Goal: Information Seeking & Learning: Learn about a topic

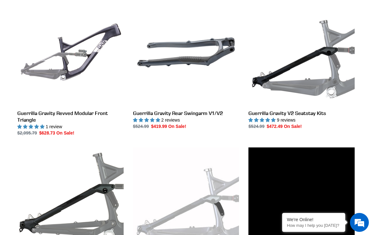
scroll to position [190, 0]
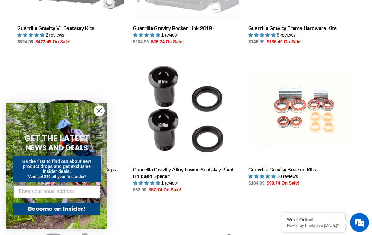
click at [97, 116] on circle "Close dialog" at bounding box center [99, 111] width 10 height 10
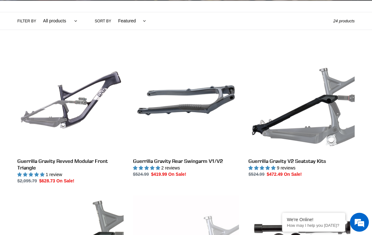
scroll to position [141, 0]
click at [49, 104] on link "Guerrilla Gravity Revved Modular Front Triangle" at bounding box center [70, 115] width 106 height 137
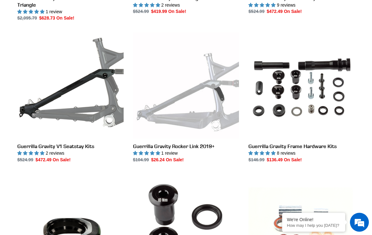
scroll to position [304, 0]
click at [62, 87] on link "Guerrilla Gravity V1 Seatstay Kits" at bounding box center [70, 98] width 106 height 131
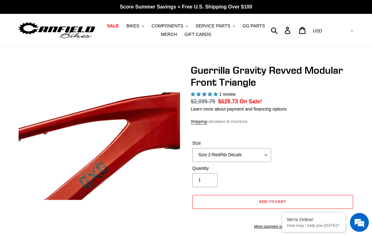
select select "highest-rating"
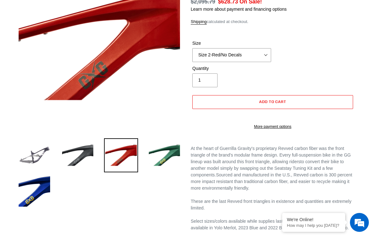
scroll to position [103, 0]
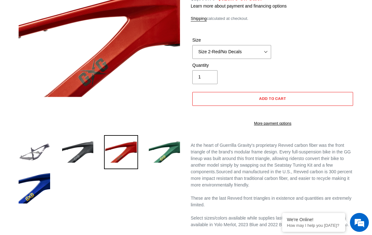
click at [75, 157] on img at bounding box center [78, 152] width 34 height 34
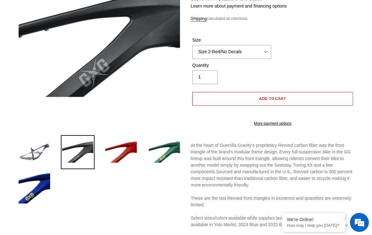
click at [174, 155] on img at bounding box center [165, 152] width 34 height 34
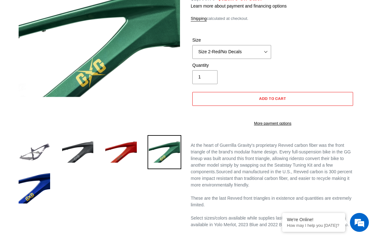
click at [34, 191] on img at bounding box center [34, 188] width 34 height 34
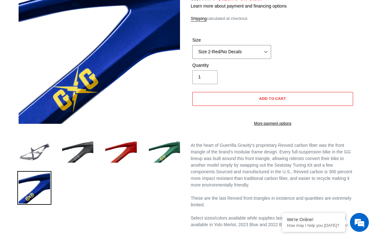
click at [262, 47] on select "Size 2-Gloss Black/No Decals Size 2-Black/Red Decals Size 2-Black/Silver Decals…" at bounding box center [232, 52] width 79 height 14
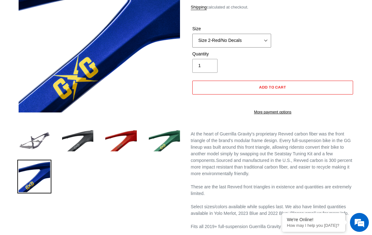
scroll to position [119, 0]
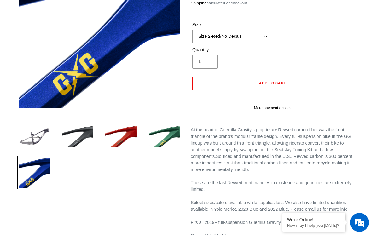
click at [32, 136] on img at bounding box center [34, 137] width 34 height 34
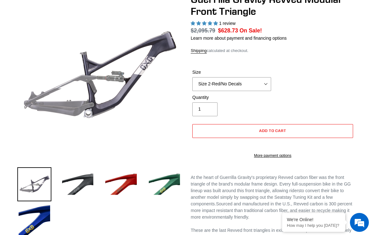
scroll to position [70, 0]
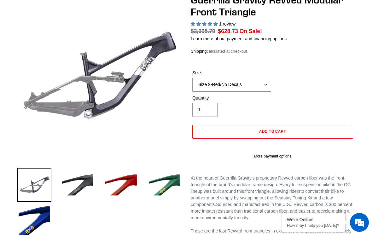
click at [78, 186] on img at bounding box center [78, 185] width 34 height 34
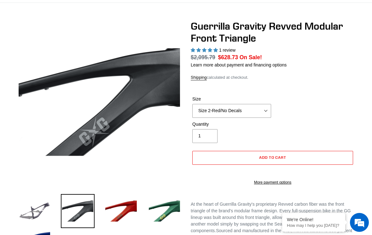
scroll to position [44, 0]
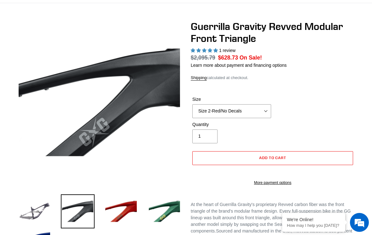
click at [126, 209] on img at bounding box center [121, 212] width 34 height 34
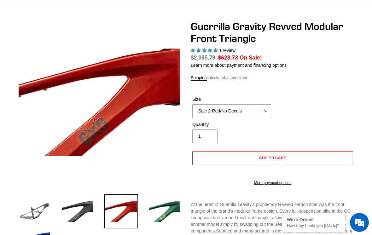
click at [150, 211] on img at bounding box center [165, 212] width 34 height 34
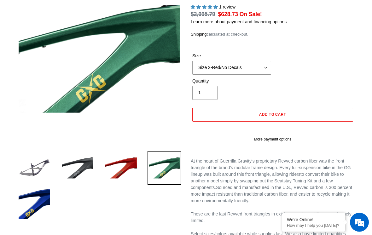
scroll to position [87, 0]
click at [34, 208] on img at bounding box center [34, 204] width 34 height 34
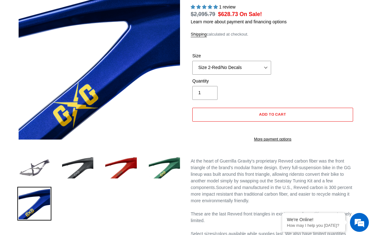
click at [117, 173] on img at bounding box center [121, 168] width 34 height 34
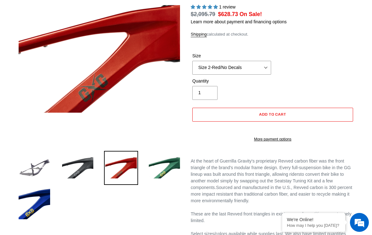
click at [87, 181] on img at bounding box center [78, 168] width 34 height 34
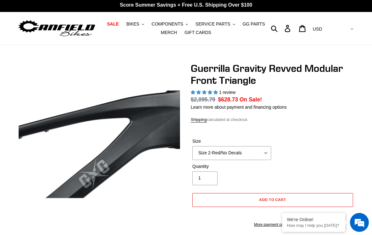
scroll to position [0, 0]
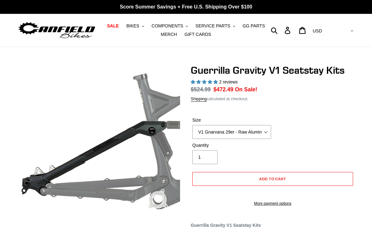
select select "highest-rating"
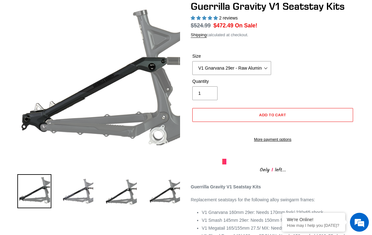
scroll to position [69, 0]
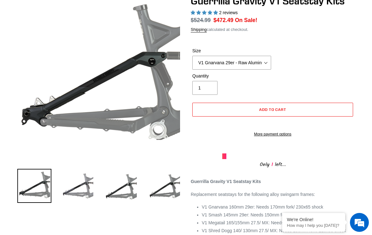
click at [125, 187] on img at bounding box center [121, 186] width 34 height 34
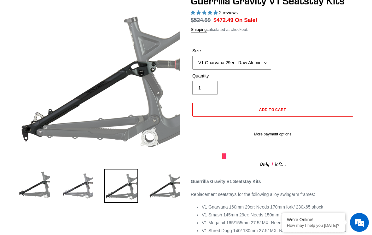
click at [162, 203] on img at bounding box center [165, 186] width 34 height 34
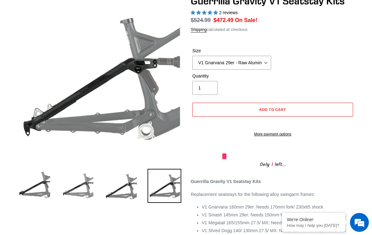
click at [127, 199] on img at bounding box center [121, 186] width 34 height 34
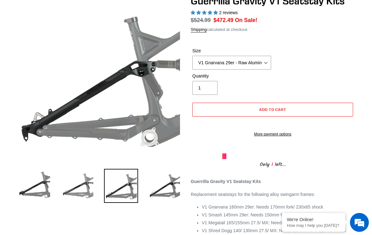
click at [161, 192] on img at bounding box center [165, 186] width 34 height 34
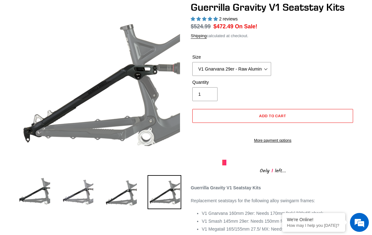
scroll to position [65, 0]
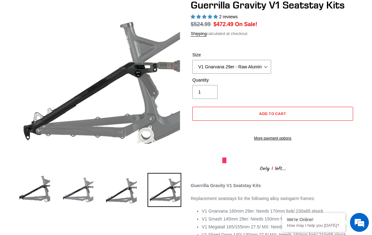
click at [119, 204] on img at bounding box center [121, 190] width 34 height 34
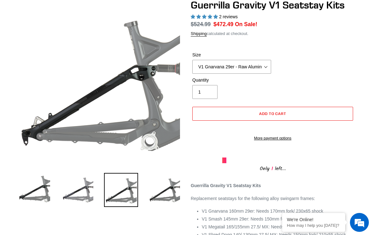
click at [75, 199] on img at bounding box center [78, 190] width 34 height 34
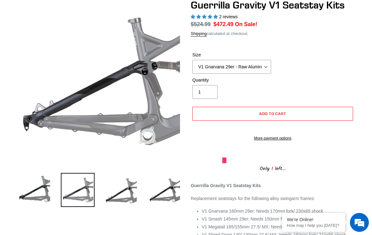
click at [134, 203] on img at bounding box center [121, 190] width 34 height 34
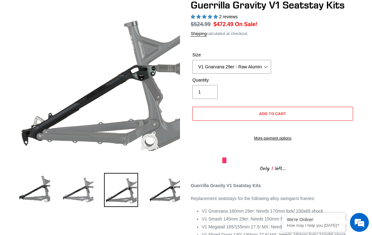
click at [163, 196] on img at bounding box center [165, 190] width 34 height 34
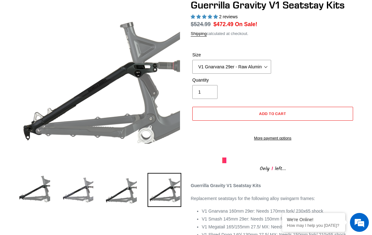
click at [138, 200] on img at bounding box center [121, 190] width 34 height 34
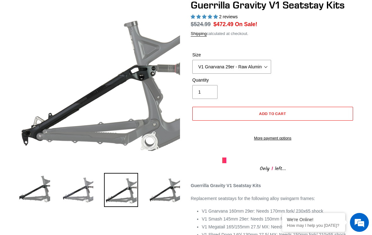
click at [163, 205] on img at bounding box center [165, 190] width 34 height 34
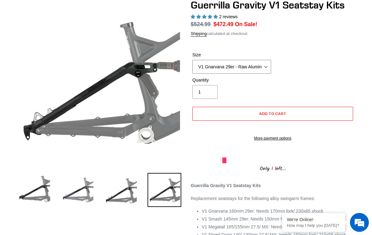
click at [268, 64] on select "V1 Gnarvana 29er - Raw Aluminum" at bounding box center [232, 67] width 79 height 14
click at [33, 193] on img at bounding box center [34, 190] width 34 height 34
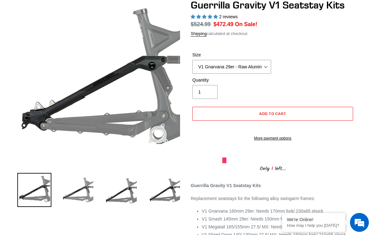
click at [76, 200] on img at bounding box center [78, 190] width 34 height 34
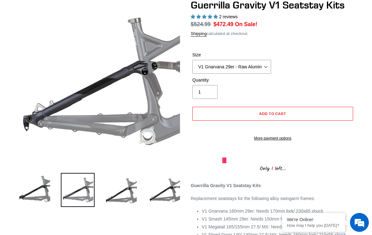
click at [117, 195] on img at bounding box center [121, 190] width 34 height 34
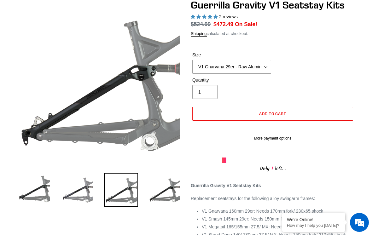
click at [156, 213] on div "Previous slide Next slide" at bounding box center [181, 141] width 347 height 284
click at [156, 195] on img at bounding box center [165, 190] width 34 height 34
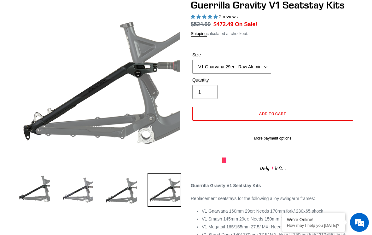
click at [122, 188] on img at bounding box center [121, 190] width 34 height 34
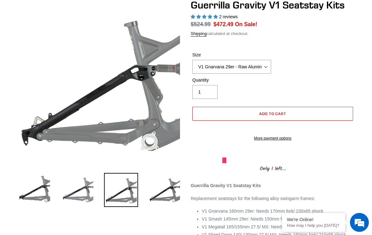
click at [76, 190] on img at bounding box center [78, 190] width 34 height 34
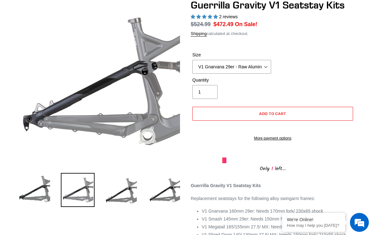
click at [32, 191] on img at bounding box center [34, 190] width 34 height 34
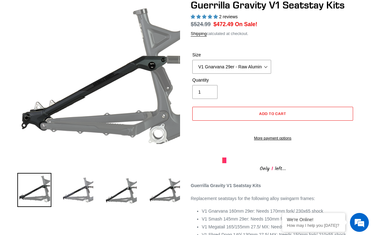
click at [169, 195] on img at bounding box center [165, 190] width 34 height 34
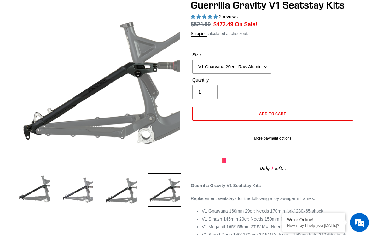
click at [123, 194] on img at bounding box center [121, 190] width 34 height 34
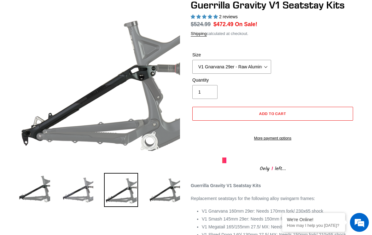
click at [159, 194] on img at bounding box center [165, 190] width 34 height 34
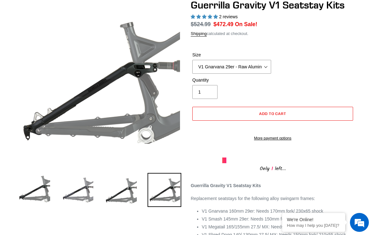
click at [123, 194] on img at bounding box center [121, 190] width 34 height 34
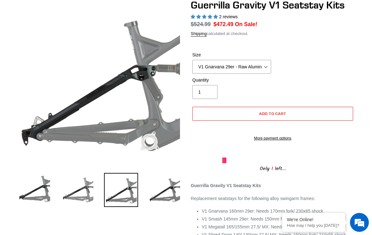
click at [162, 196] on img at bounding box center [165, 190] width 34 height 34
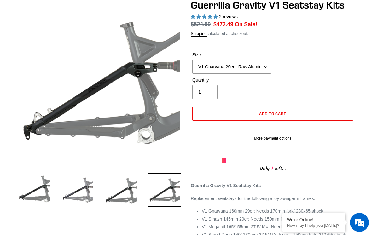
click at [122, 204] on img at bounding box center [121, 190] width 34 height 34
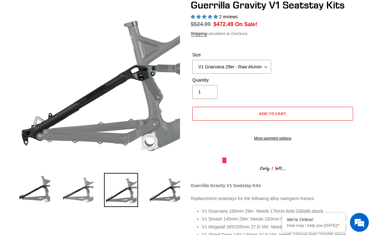
click at [161, 203] on img at bounding box center [165, 190] width 34 height 34
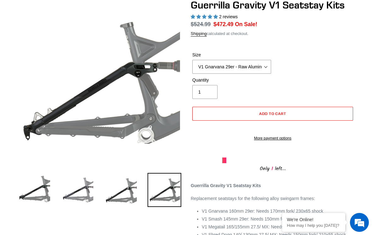
click at [115, 194] on img at bounding box center [121, 190] width 34 height 34
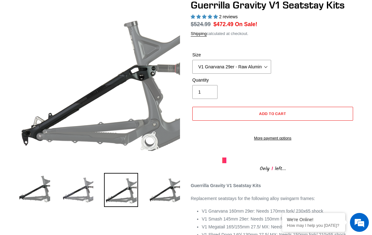
click at [164, 197] on img at bounding box center [165, 190] width 34 height 34
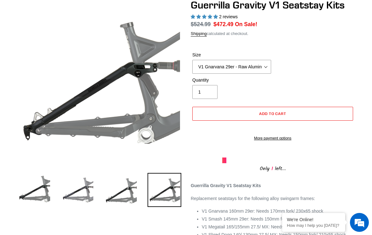
click at [120, 193] on img at bounding box center [121, 190] width 34 height 34
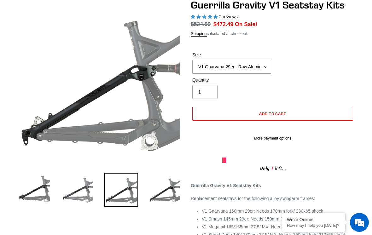
click at [164, 197] on img at bounding box center [165, 190] width 34 height 34
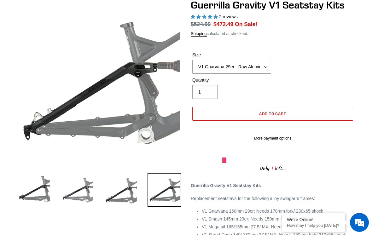
click at [135, 193] on img at bounding box center [121, 190] width 34 height 34
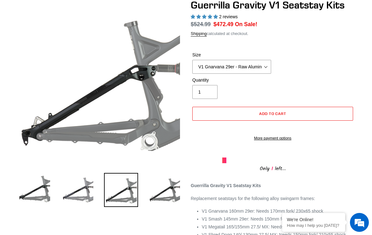
click at [164, 197] on img at bounding box center [165, 190] width 34 height 34
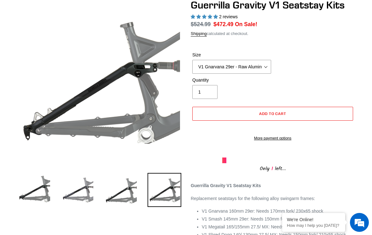
click at [134, 197] on img at bounding box center [121, 190] width 34 height 34
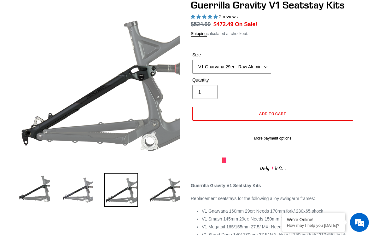
click at [164, 194] on img at bounding box center [165, 190] width 34 height 34
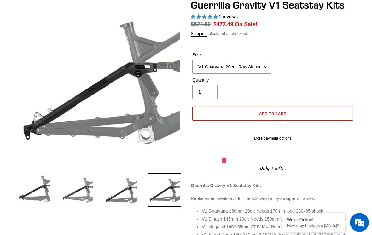
click at [141, 198] on li at bounding box center [160, 192] width 44 height 36
click at [125, 201] on img at bounding box center [121, 190] width 34 height 34
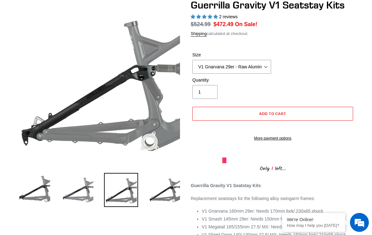
click at [159, 188] on img at bounding box center [165, 190] width 34 height 34
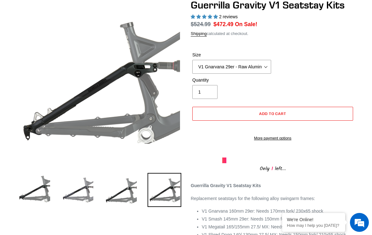
click at [132, 202] on img at bounding box center [121, 190] width 34 height 34
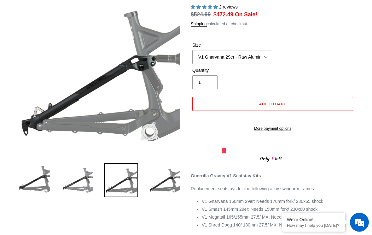
scroll to position [75, 0]
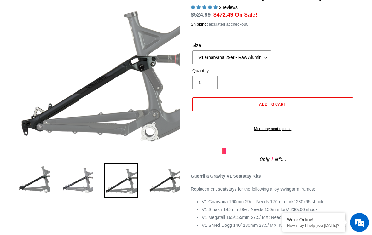
click at [169, 183] on img at bounding box center [165, 181] width 34 height 34
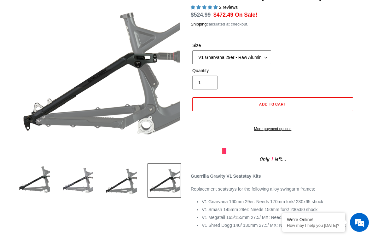
click at [266, 56] on select "V1 Gnarvana 29er - Raw Aluminum" at bounding box center [232, 58] width 79 height 14
click at [118, 189] on img at bounding box center [121, 181] width 34 height 34
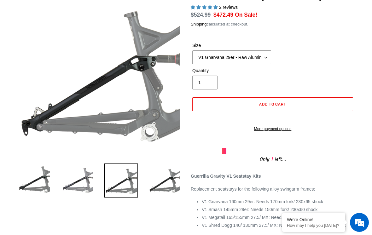
click at [81, 195] on img at bounding box center [78, 181] width 34 height 34
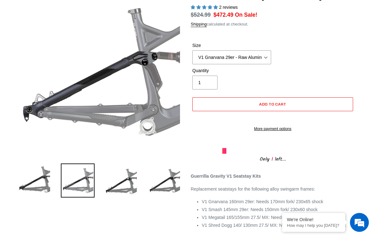
click at [34, 198] on img at bounding box center [34, 181] width 34 height 34
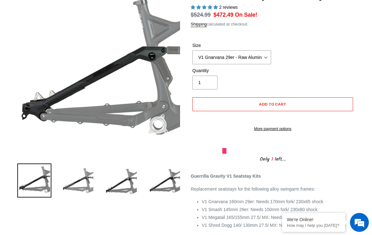
click at [161, 188] on img at bounding box center [165, 181] width 34 height 34
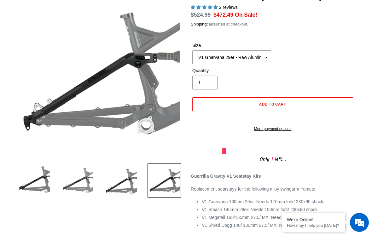
click at [33, 187] on img at bounding box center [34, 181] width 34 height 34
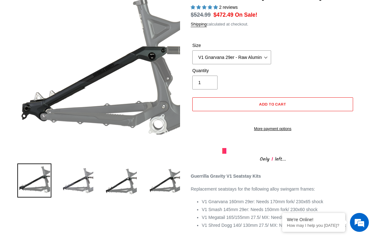
click at [79, 187] on img at bounding box center [78, 181] width 34 height 34
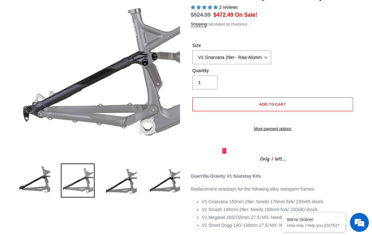
click at [117, 194] on img at bounding box center [121, 181] width 34 height 34
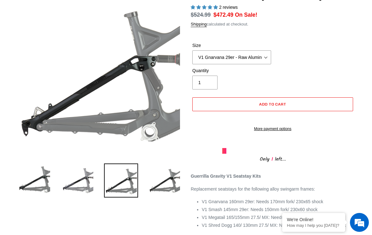
click at [169, 196] on img at bounding box center [165, 181] width 34 height 34
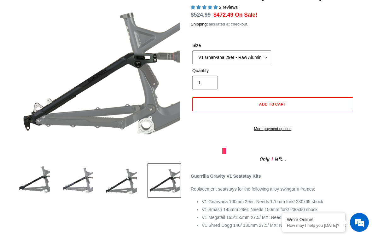
click at [125, 183] on img at bounding box center [121, 181] width 34 height 34
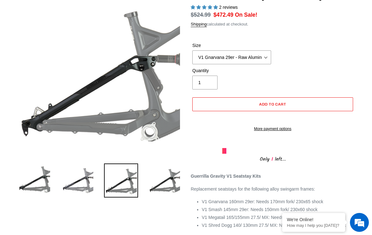
click at [158, 185] on img at bounding box center [165, 181] width 34 height 34
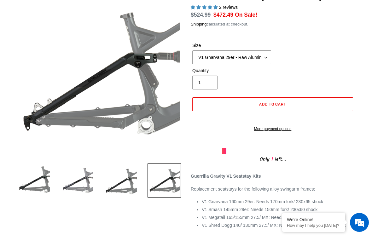
click at [129, 185] on img at bounding box center [121, 181] width 34 height 34
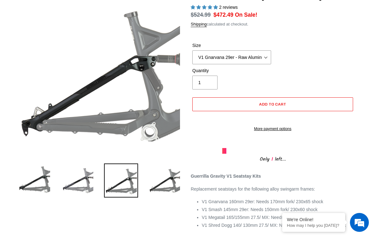
click at [161, 193] on img at bounding box center [165, 181] width 34 height 34
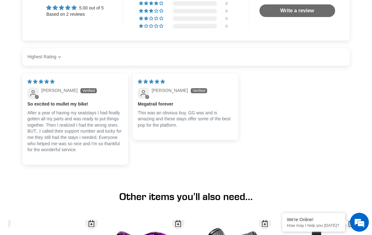
scroll to position [387, 0]
